Goal: Information Seeking & Learning: Learn about a topic

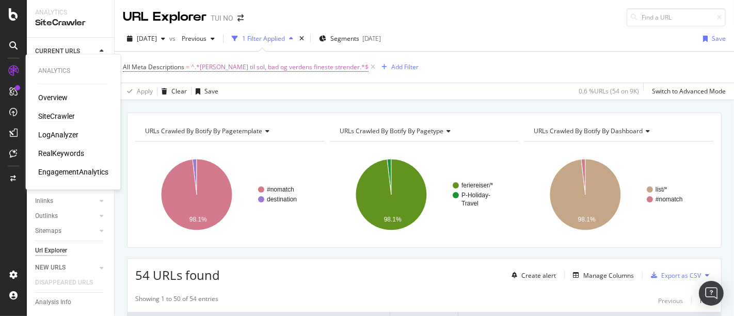
click at [14, 70] on icon at bounding box center [13, 71] width 10 height 10
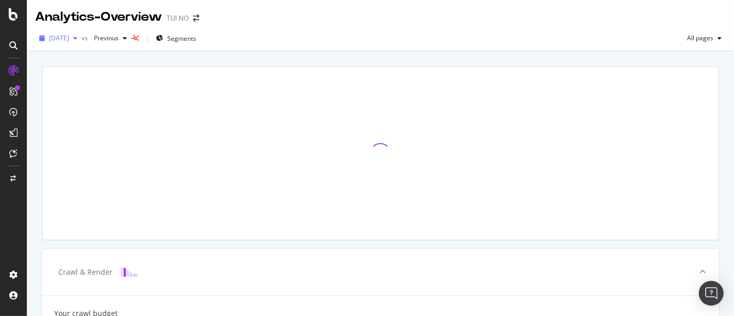
click at [63, 38] on span "[DATE]" at bounding box center [59, 38] width 20 height 9
click at [66, 45] on div "[DATE]" at bounding box center [58, 37] width 46 height 15
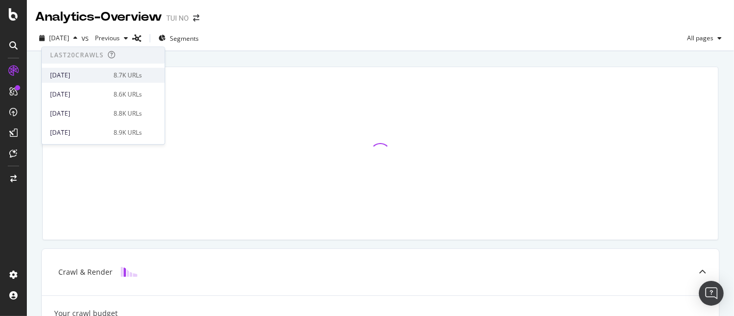
click at [72, 73] on div "2025 Aug. 12th" at bounding box center [78, 75] width 57 height 9
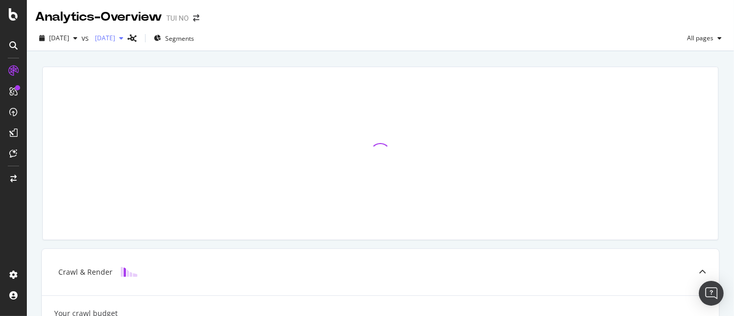
click at [115, 39] on span "[DATE]" at bounding box center [103, 38] width 24 height 9
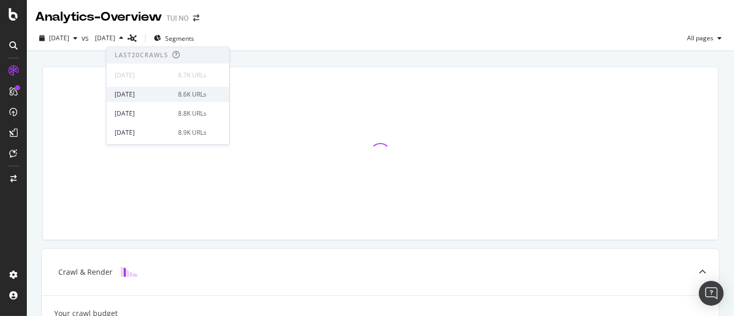
click at [144, 95] on div "2025 Aug. 11th" at bounding box center [143, 94] width 57 height 9
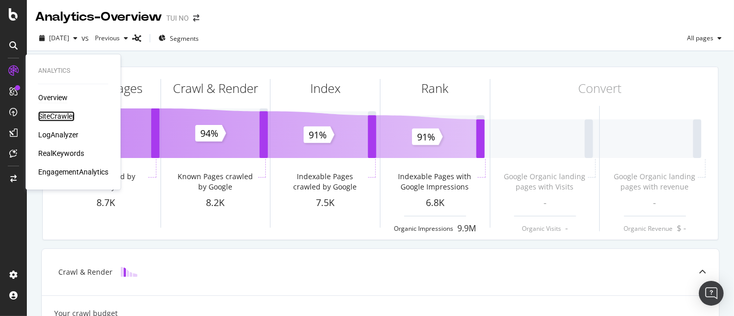
click at [54, 115] on div "SiteCrawler" at bounding box center [56, 116] width 37 height 10
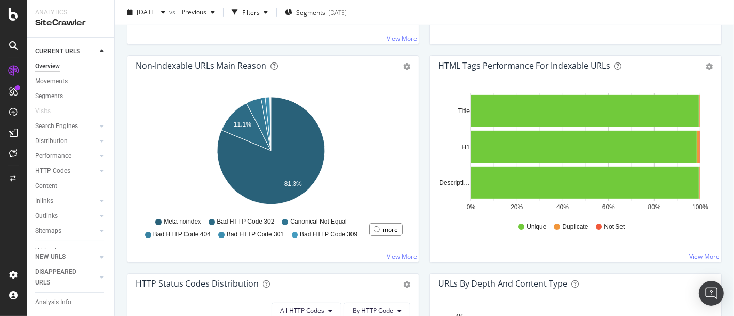
scroll to position [323, 0]
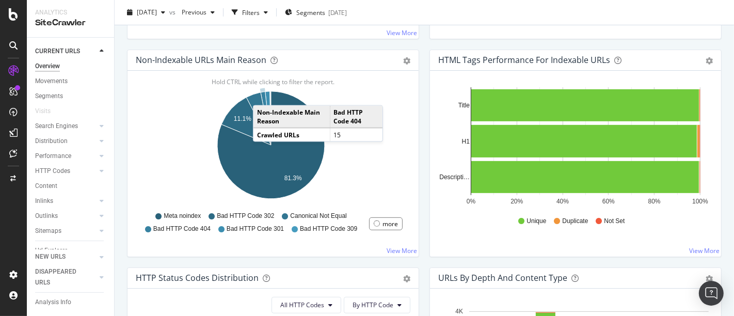
click at [263, 94] on icon "A chart." at bounding box center [266, 118] width 10 height 53
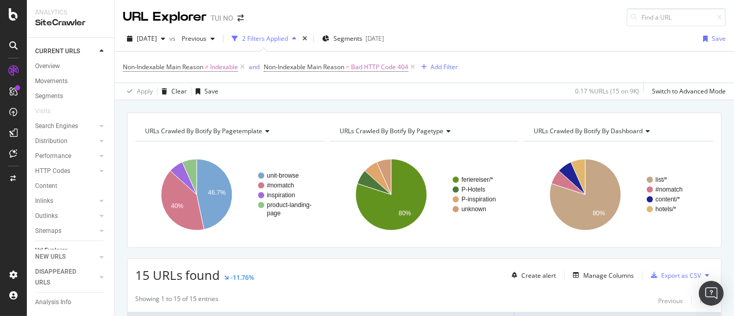
click at [296, 37] on icon "button" at bounding box center [294, 39] width 4 height 6
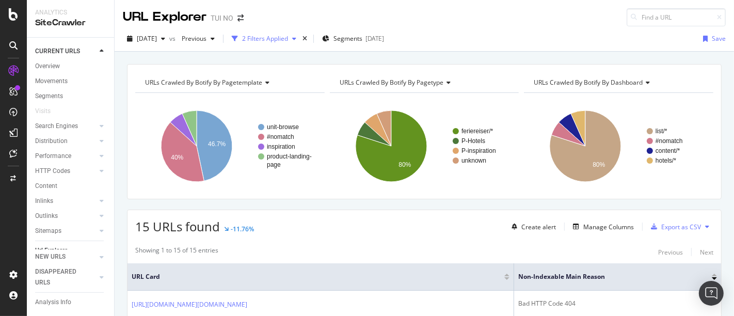
click at [296, 37] on icon "button" at bounding box center [294, 39] width 4 height 6
